Goal: Find specific page/section: Find specific page/section

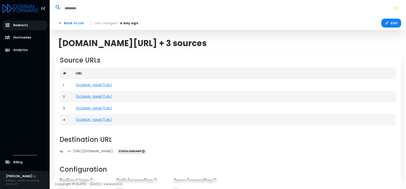
scroll to position [178, 0]
click at [68, 23] on link "Back to List" at bounding box center [71, 23] width 33 height 9
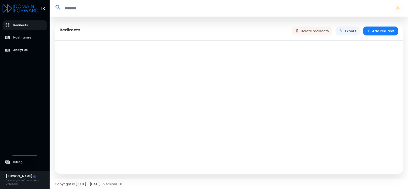
select select "**"
